Goal: Information Seeking & Learning: Understand process/instructions

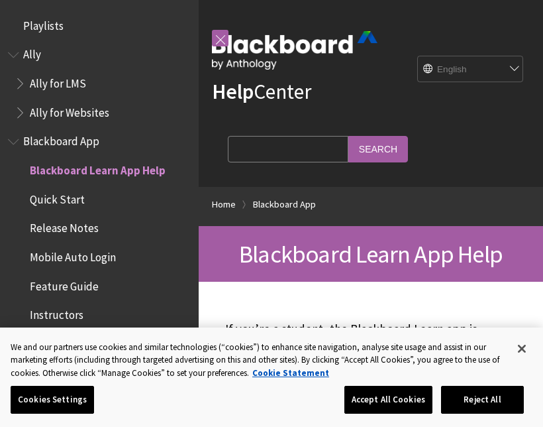
scroll to position [137, 0]
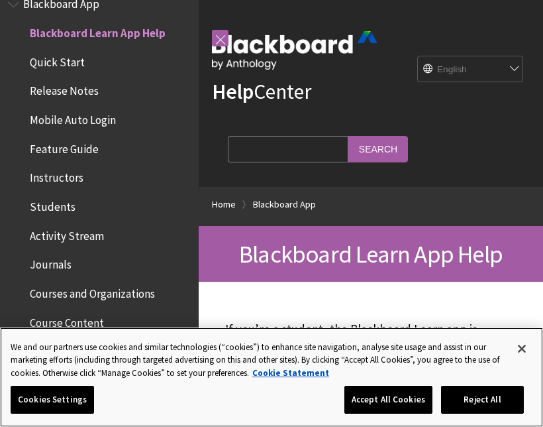
click at [410, 400] on button "Accept All Cookies" at bounding box center [389, 400] width 88 height 28
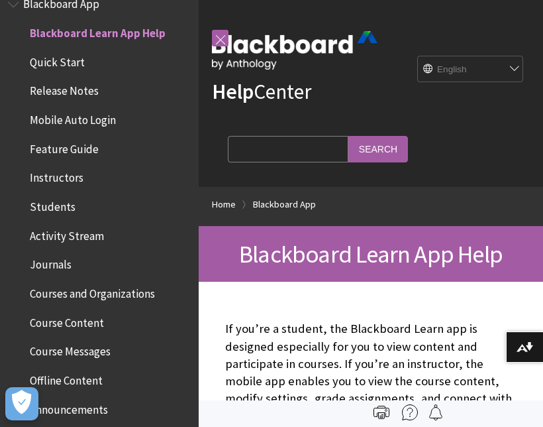
click at [500, 66] on select "English عربية Català Cymraeg Deutsch Español Suomi Français עברית Italiano 日本語 …" at bounding box center [471, 69] width 106 height 27
select select "/ar-sa/Blackboard_App"
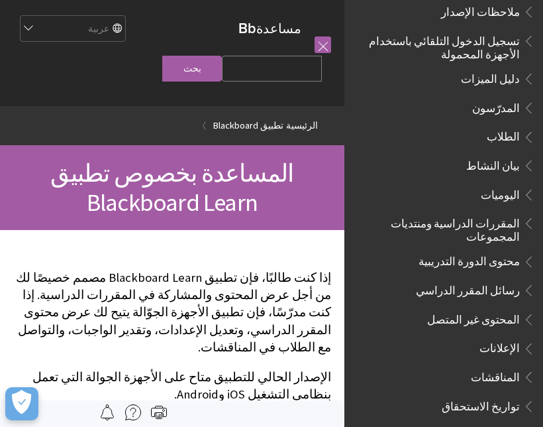
scroll to position [201, 0]
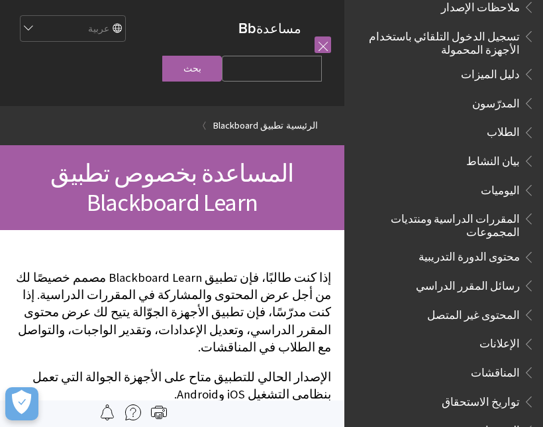
click at [498, 157] on span "بيان النشاط" at bounding box center [493, 159] width 54 height 18
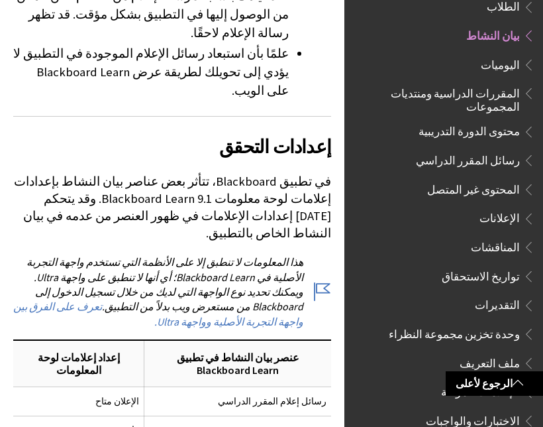
scroll to position [1276, 0]
